Goal: Check status

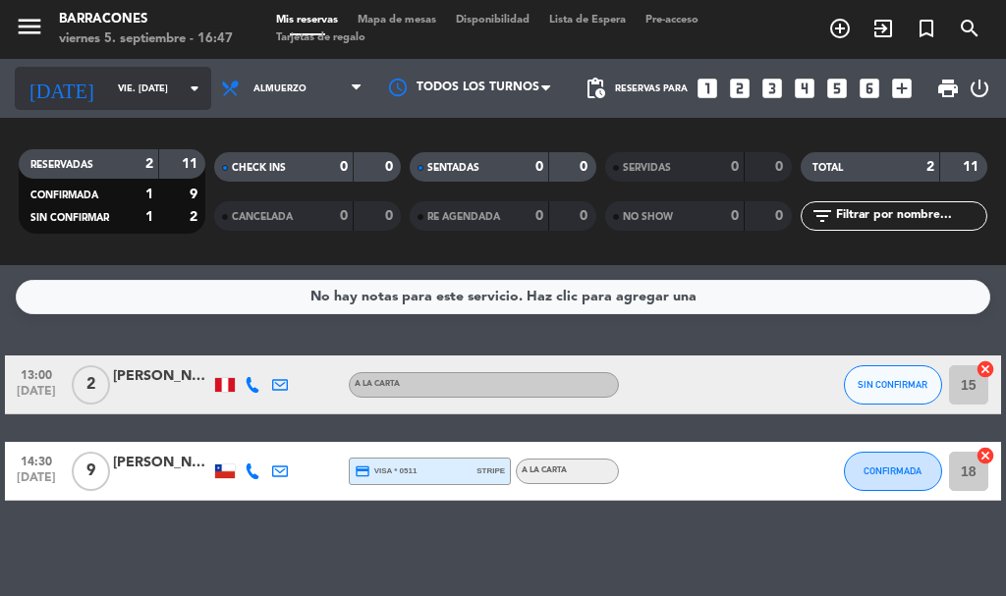
click at [146, 91] on input "vie. [DATE]" at bounding box center [172, 89] width 129 height 30
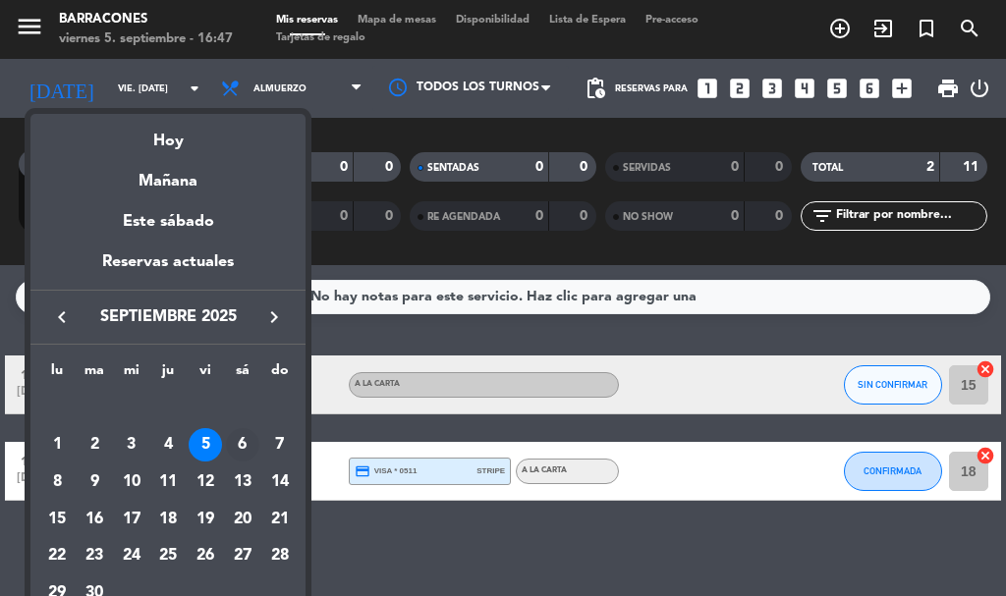
click at [240, 453] on div "6" at bounding box center [242, 444] width 33 height 33
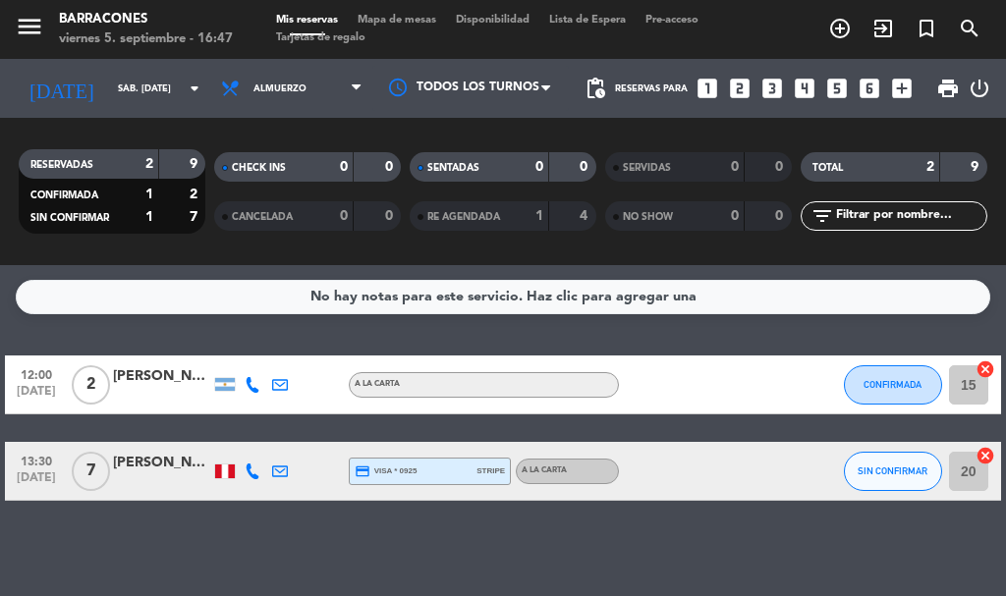
click at [154, 386] on div "[PERSON_NAME] de Oca" at bounding box center [162, 376] width 98 height 23
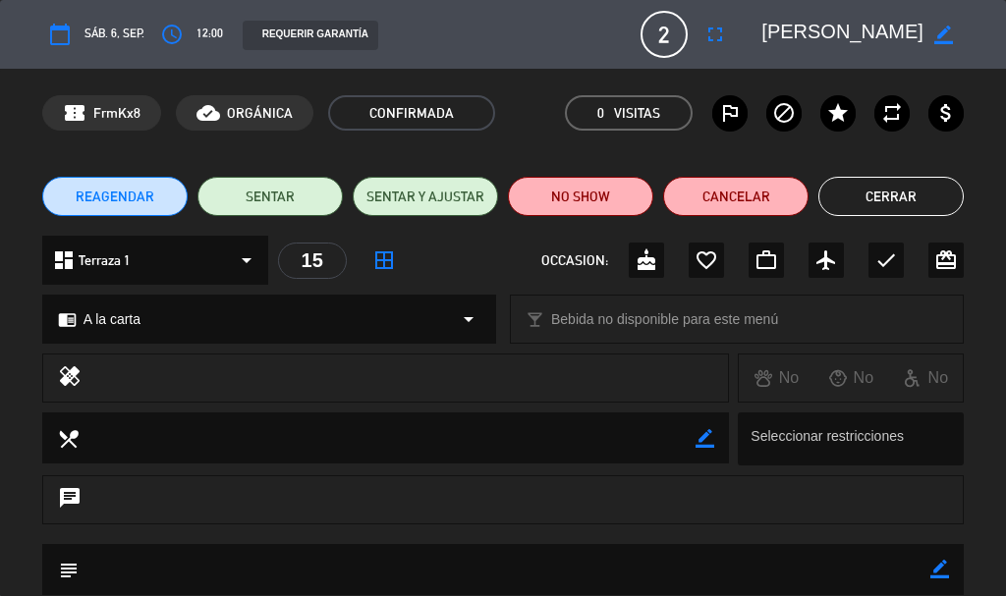
click at [903, 199] on button "Cerrar" at bounding box center [890, 196] width 145 height 39
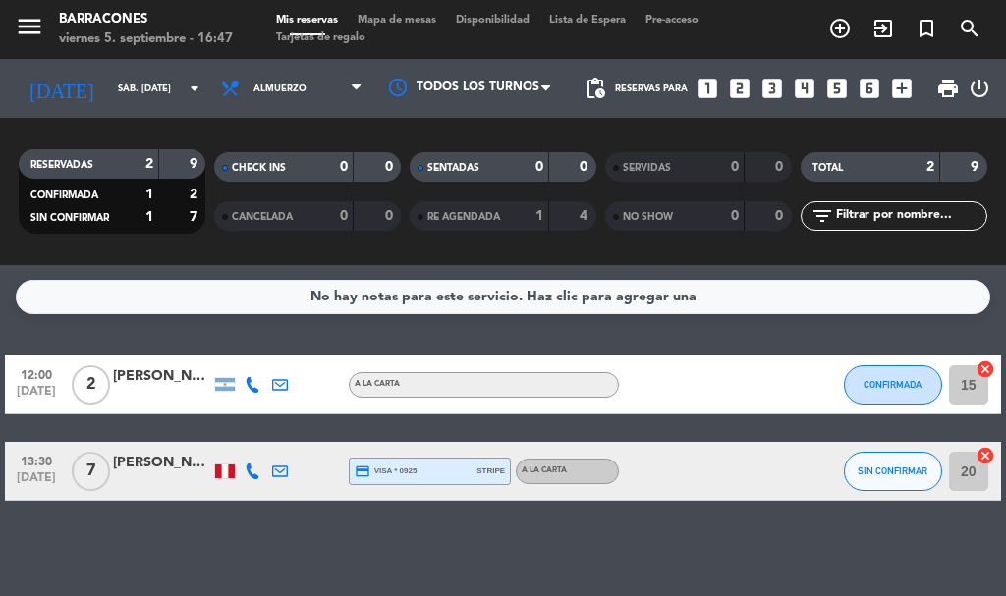
click at [161, 466] on div "[PERSON_NAME]" at bounding box center [162, 463] width 98 height 23
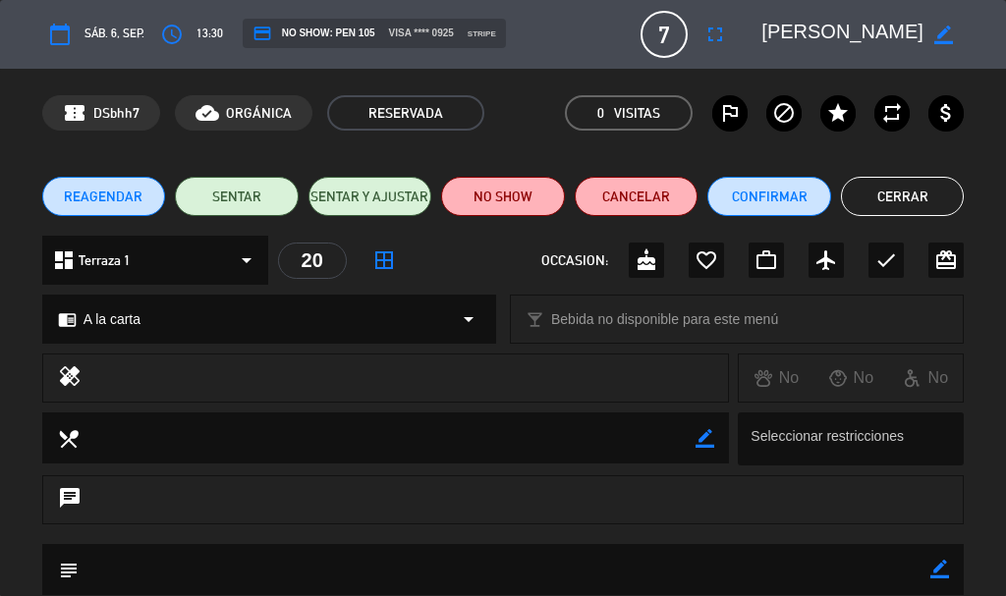
click at [912, 200] on button "Cerrar" at bounding box center [903, 196] width 124 height 39
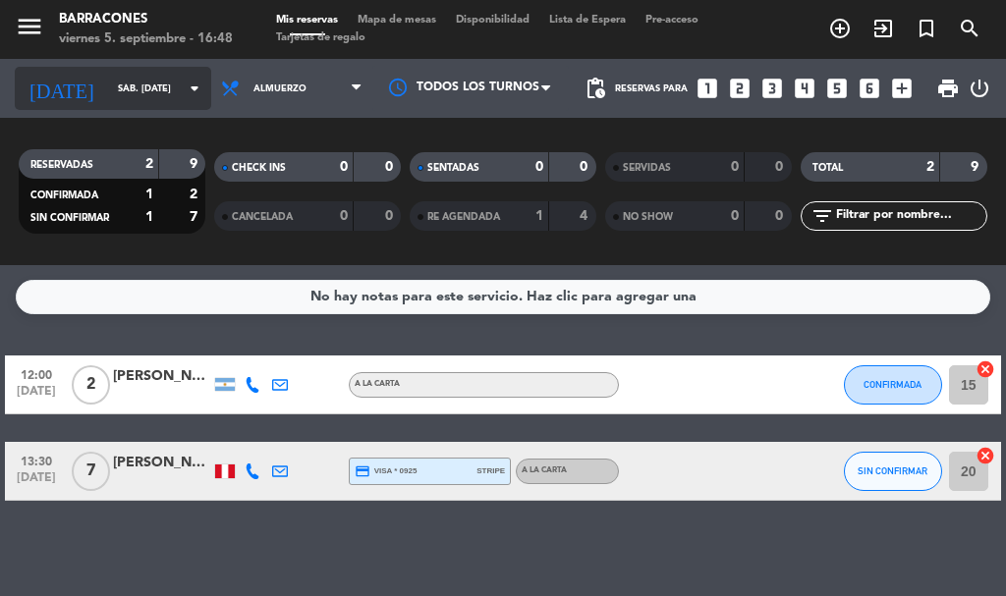
click at [151, 92] on input "sáb. [DATE]" at bounding box center [172, 89] width 129 height 30
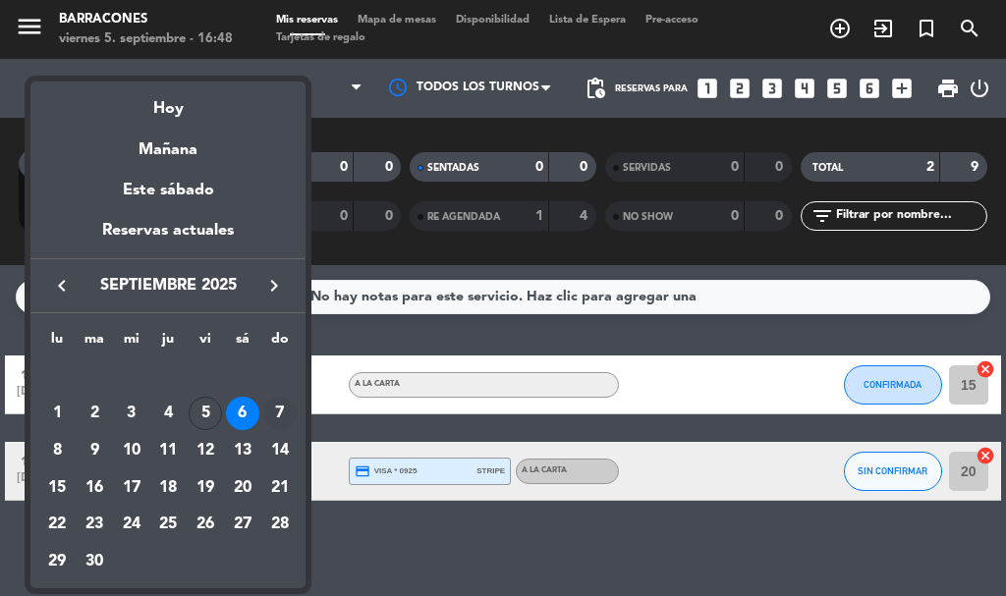
click at [279, 411] on div "7" at bounding box center [279, 413] width 33 height 33
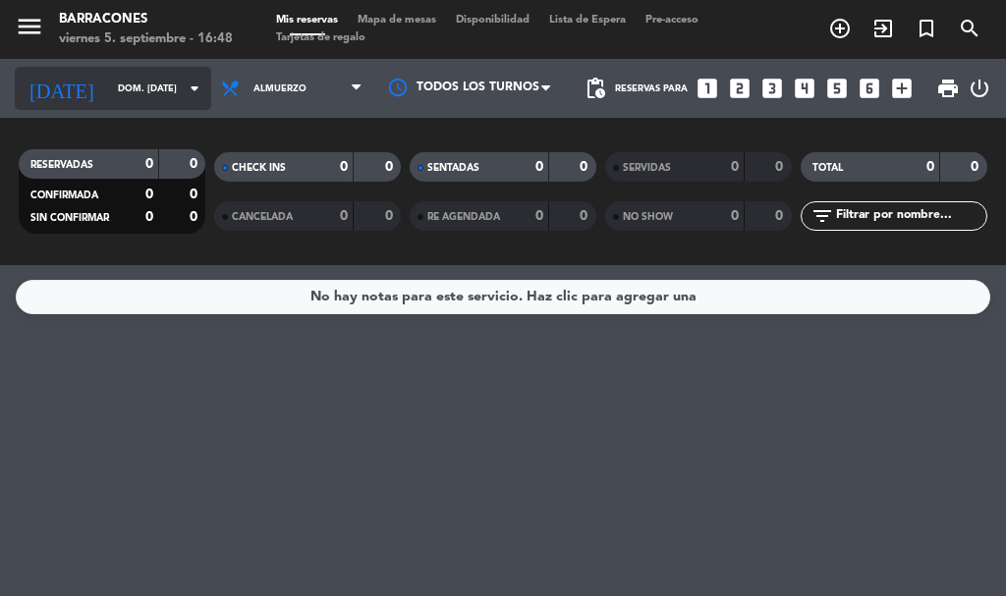
click at [183, 96] on icon "arrow_drop_down" at bounding box center [195, 89] width 24 height 24
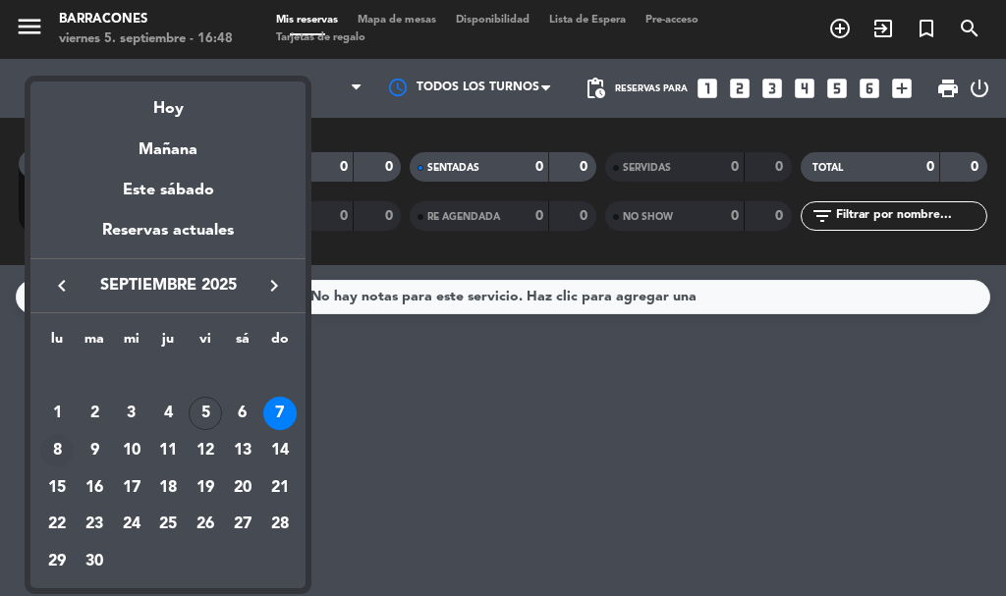
click at [73, 439] on td "8" at bounding box center [56, 450] width 37 height 37
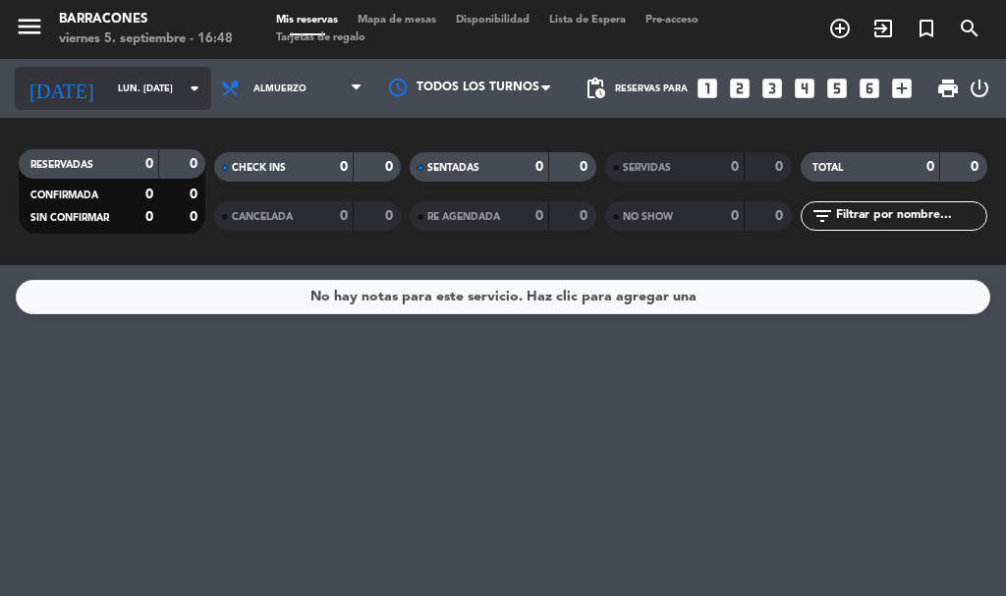
click at [183, 88] on icon "arrow_drop_down" at bounding box center [195, 89] width 24 height 24
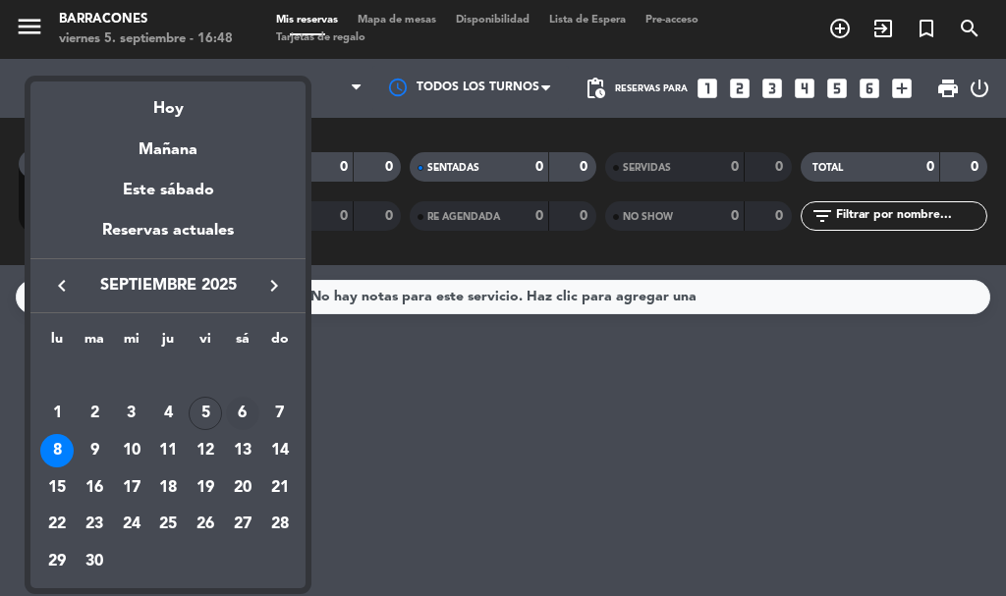
click at [226, 410] on div "6" at bounding box center [242, 413] width 33 height 33
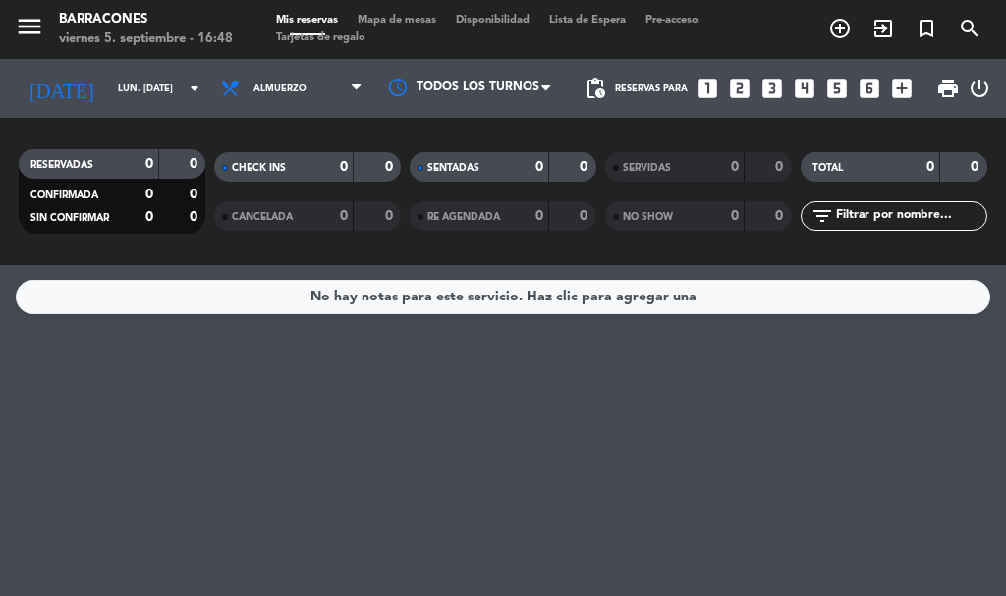
type input "sáb. [DATE]"
